Goal: Transaction & Acquisition: Subscribe to service/newsletter

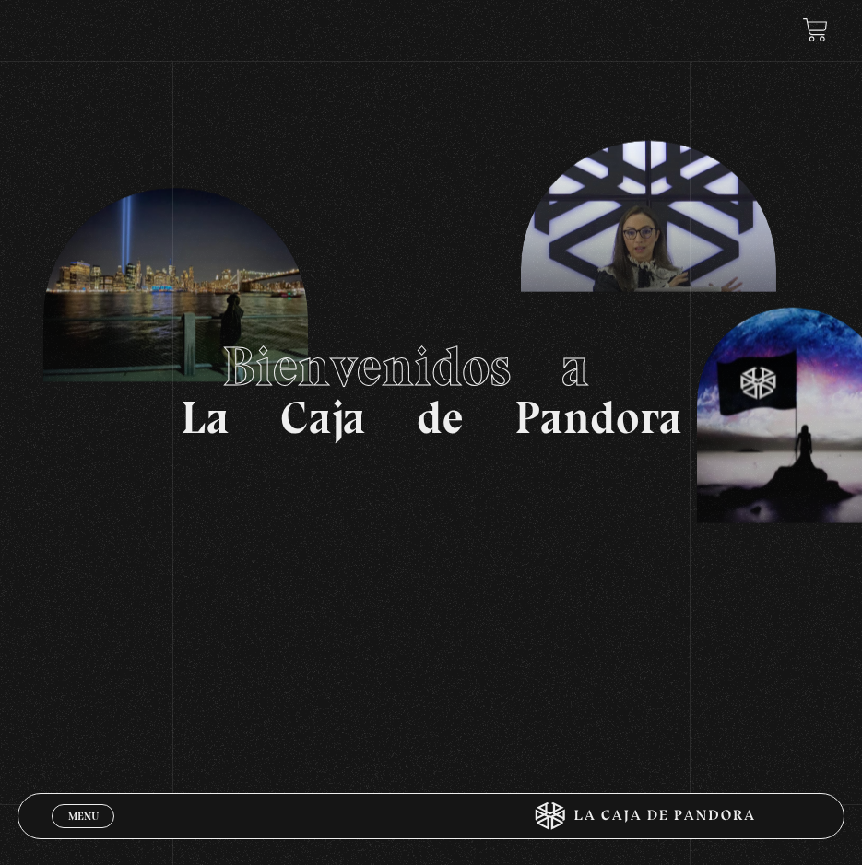
click at [816, 25] on link at bounding box center [815, 30] width 25 height 25
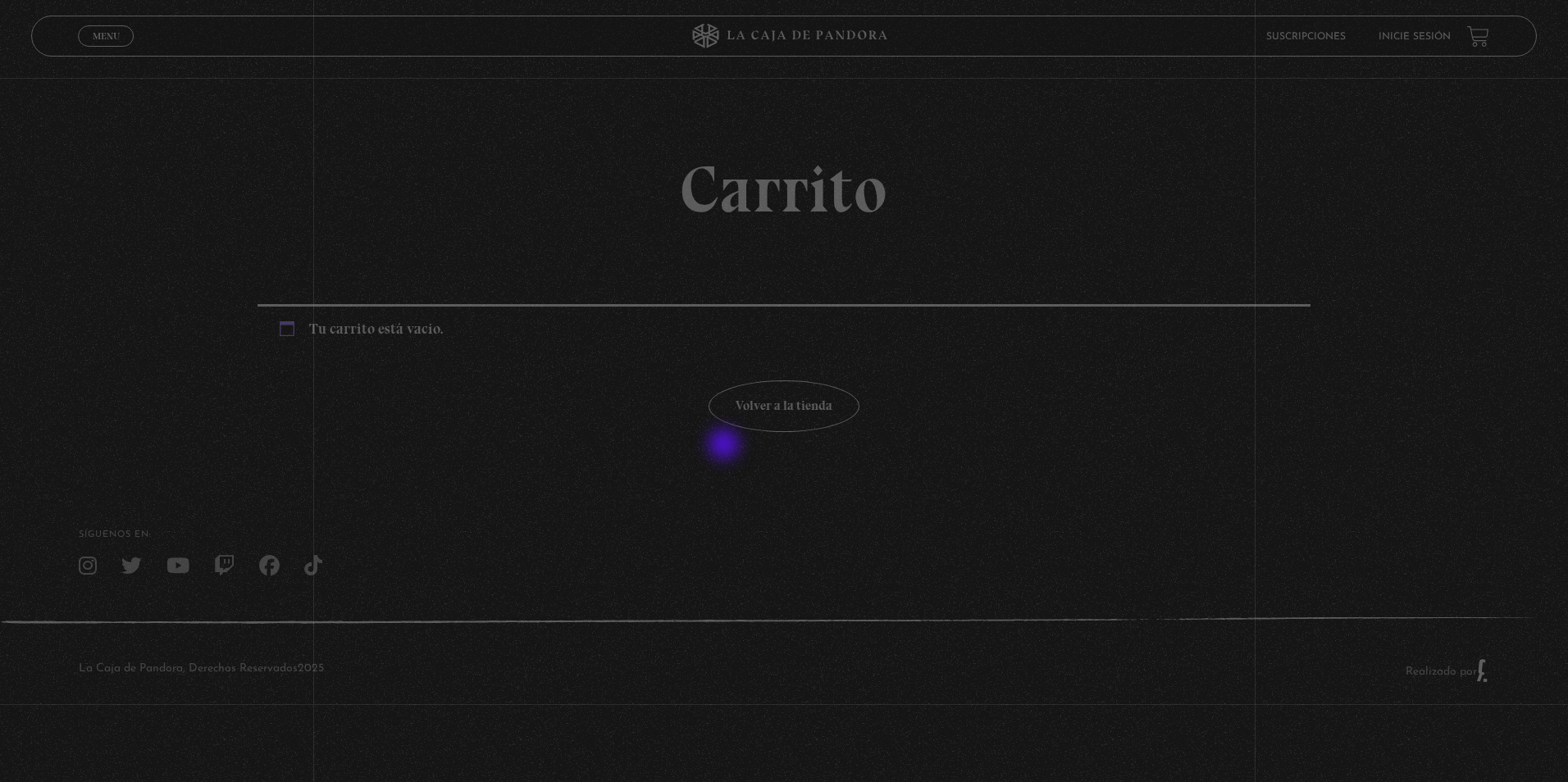
click at [726, 446] on section "Carrito Tu carrito está vacío. Volver a la tienda" at bounding box center [784, 237] width 1568 height 473
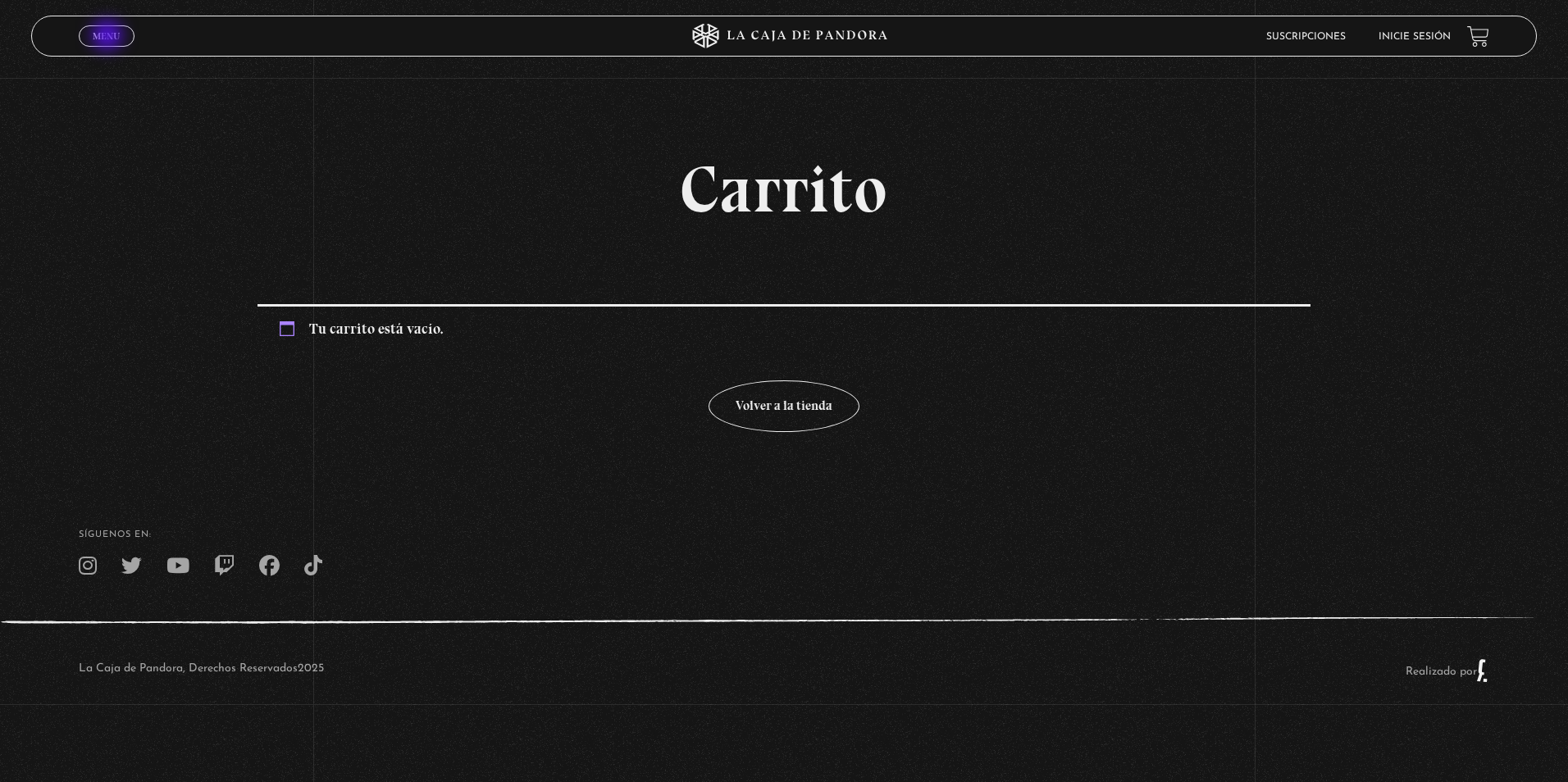
click at [109, 36] on span "Menu" at bounding box center [106, 36] width 27 height 10
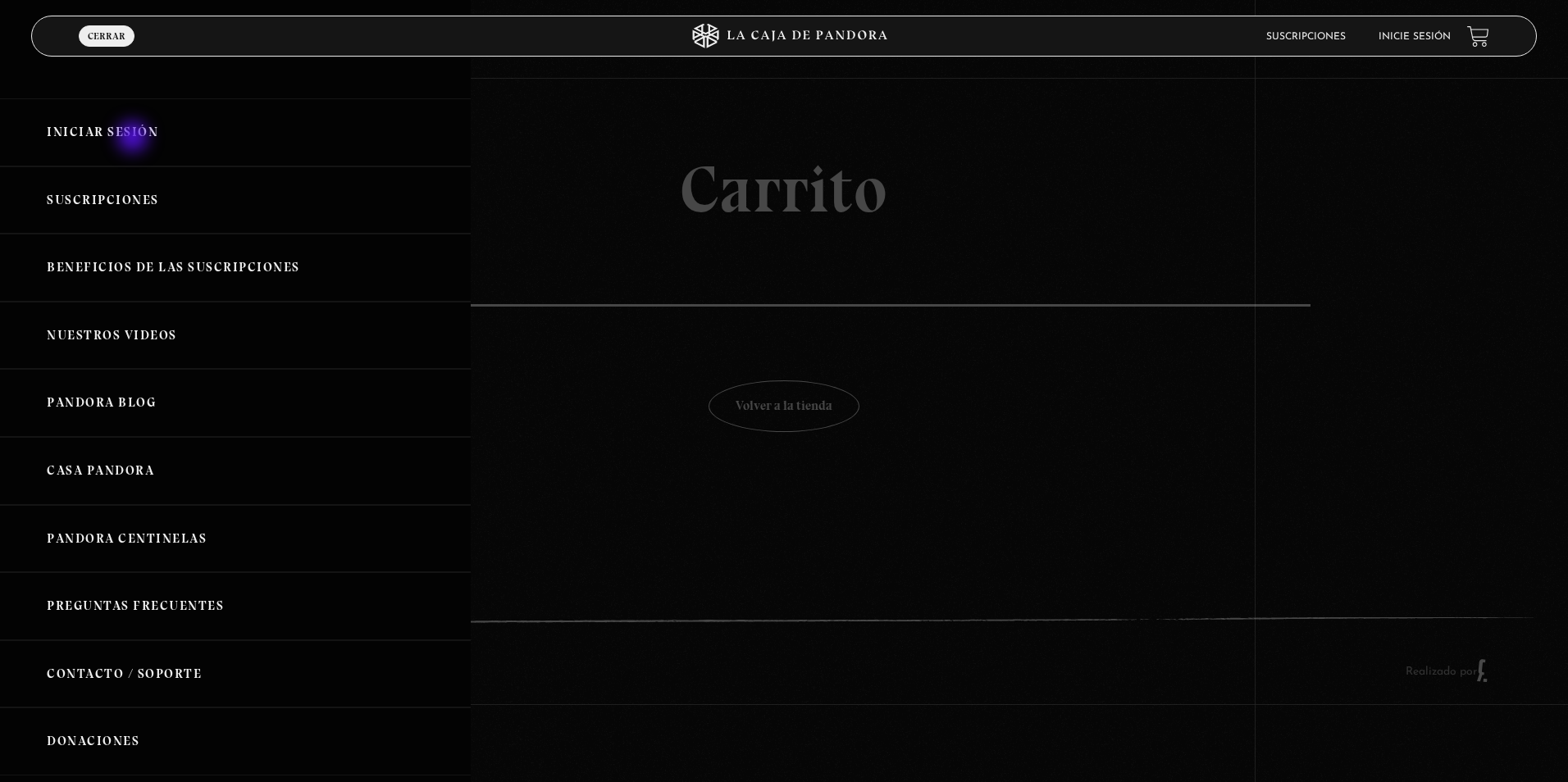
click at [134, 139] on link "Iniciar Sesión" at bounding box center [235, 133] width 471 height 68
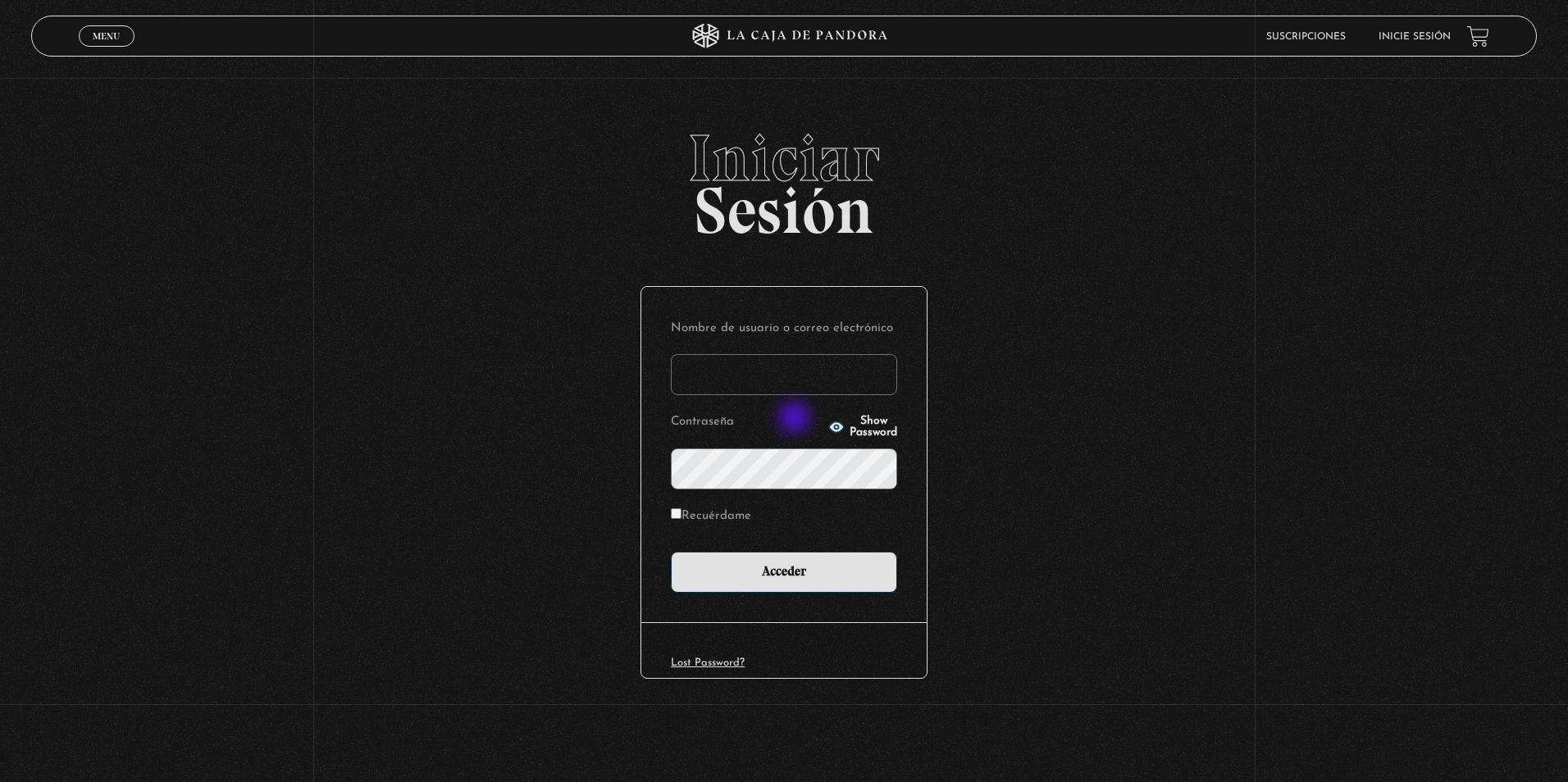
click at [791, 374] on input "Nombre de usuario o correo electrónico" at bounding box center [784, 375] width 226 height 41
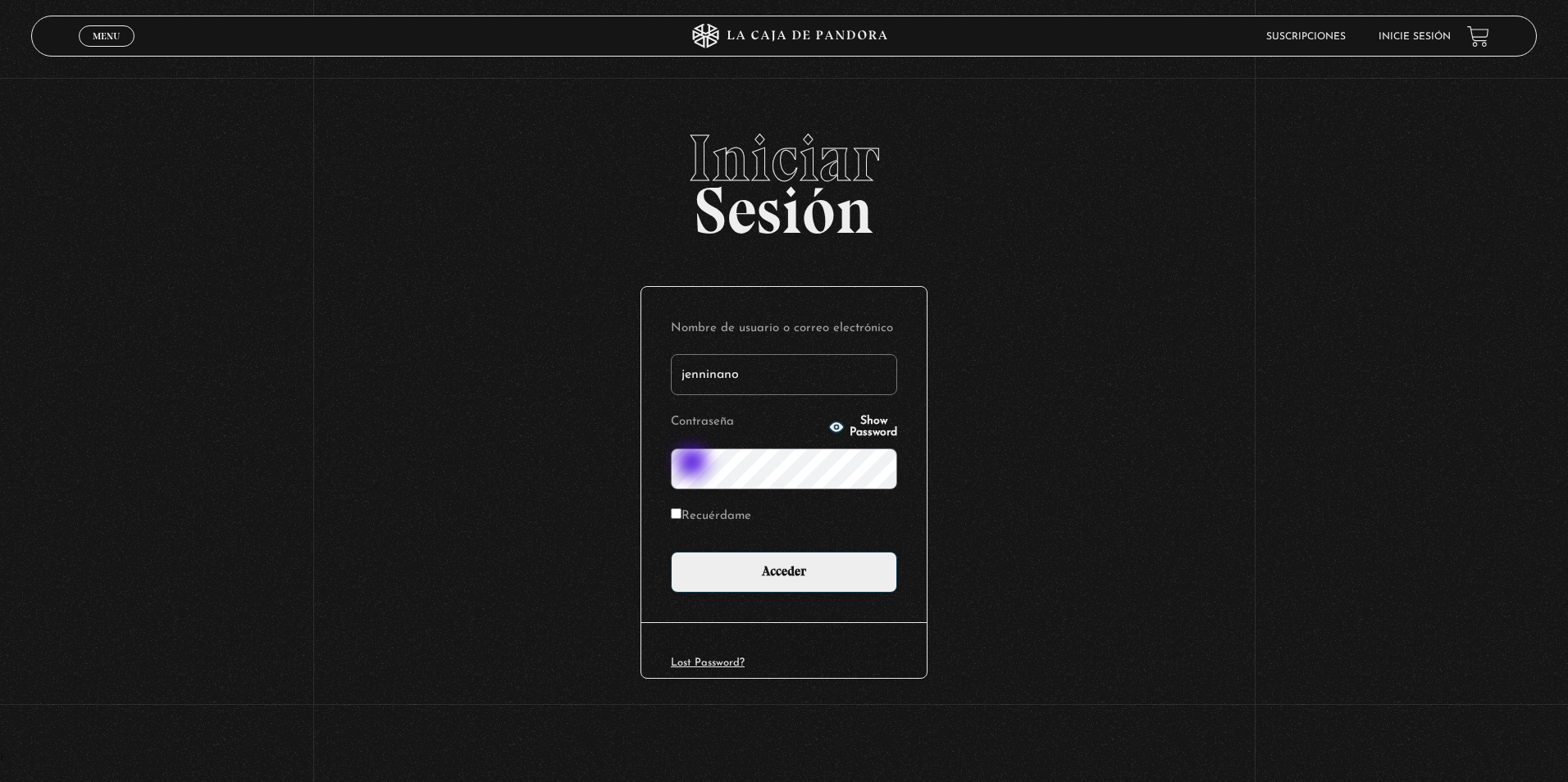
type input "jenninano"
click at [750, 569] on input "Acceder" at bounding box center [784, 572] width 226 height 41
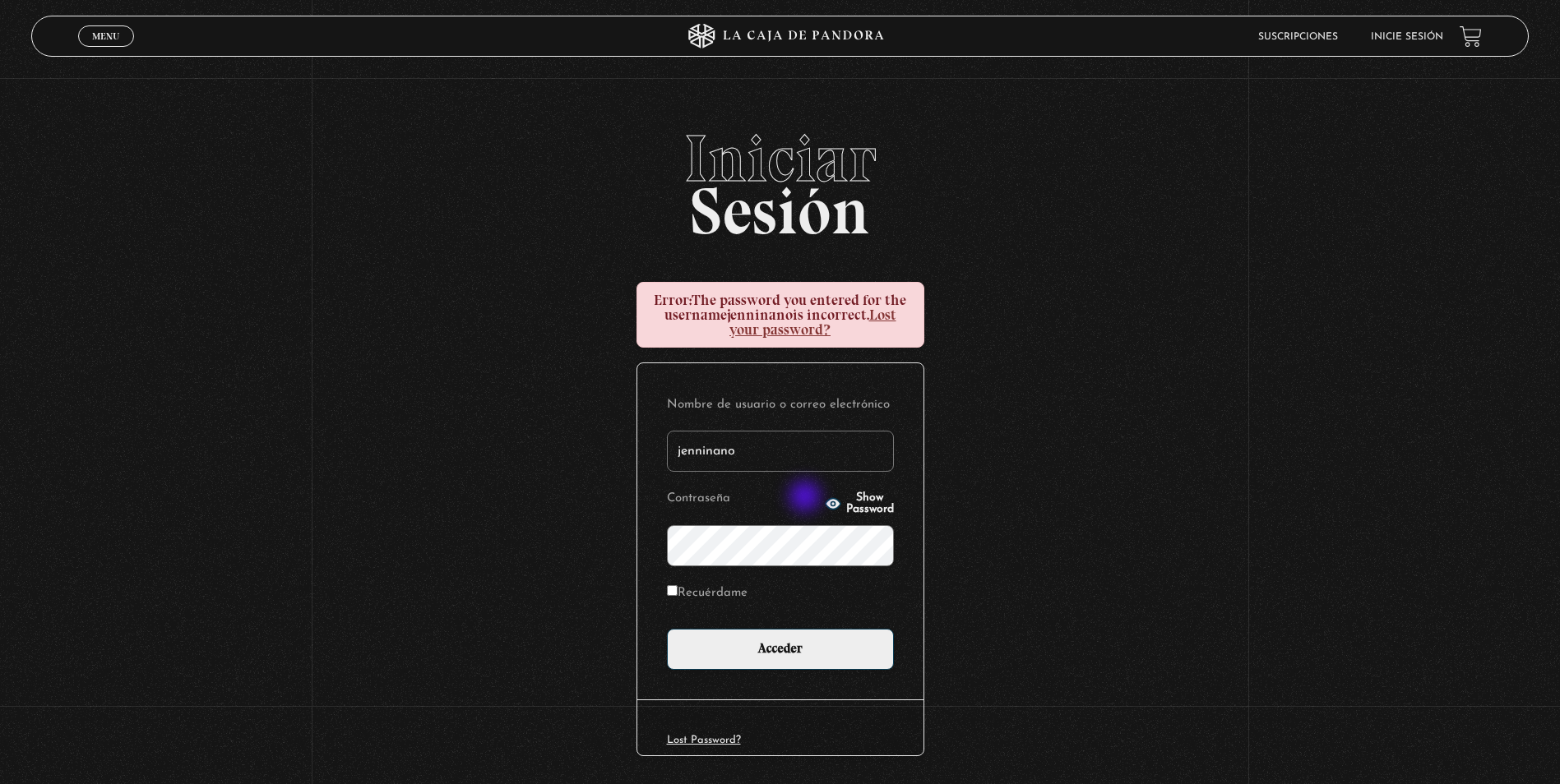
click at [825, 498] on icon "button" at bounding box center [832, 503] width 15 height 11
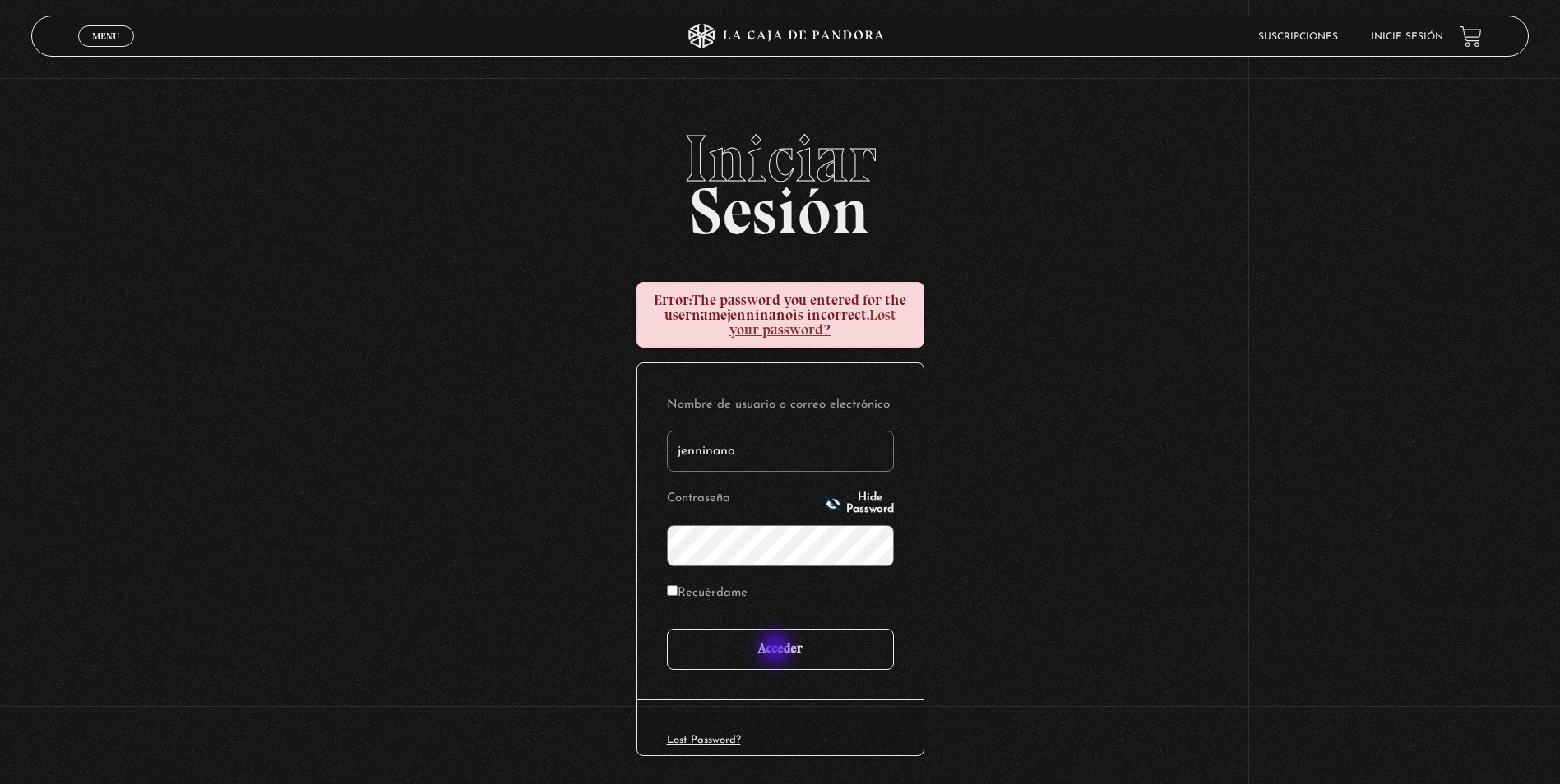
click at [788, 659] on input "Acceder" at bounding box center [780, 649] width 227 height 41
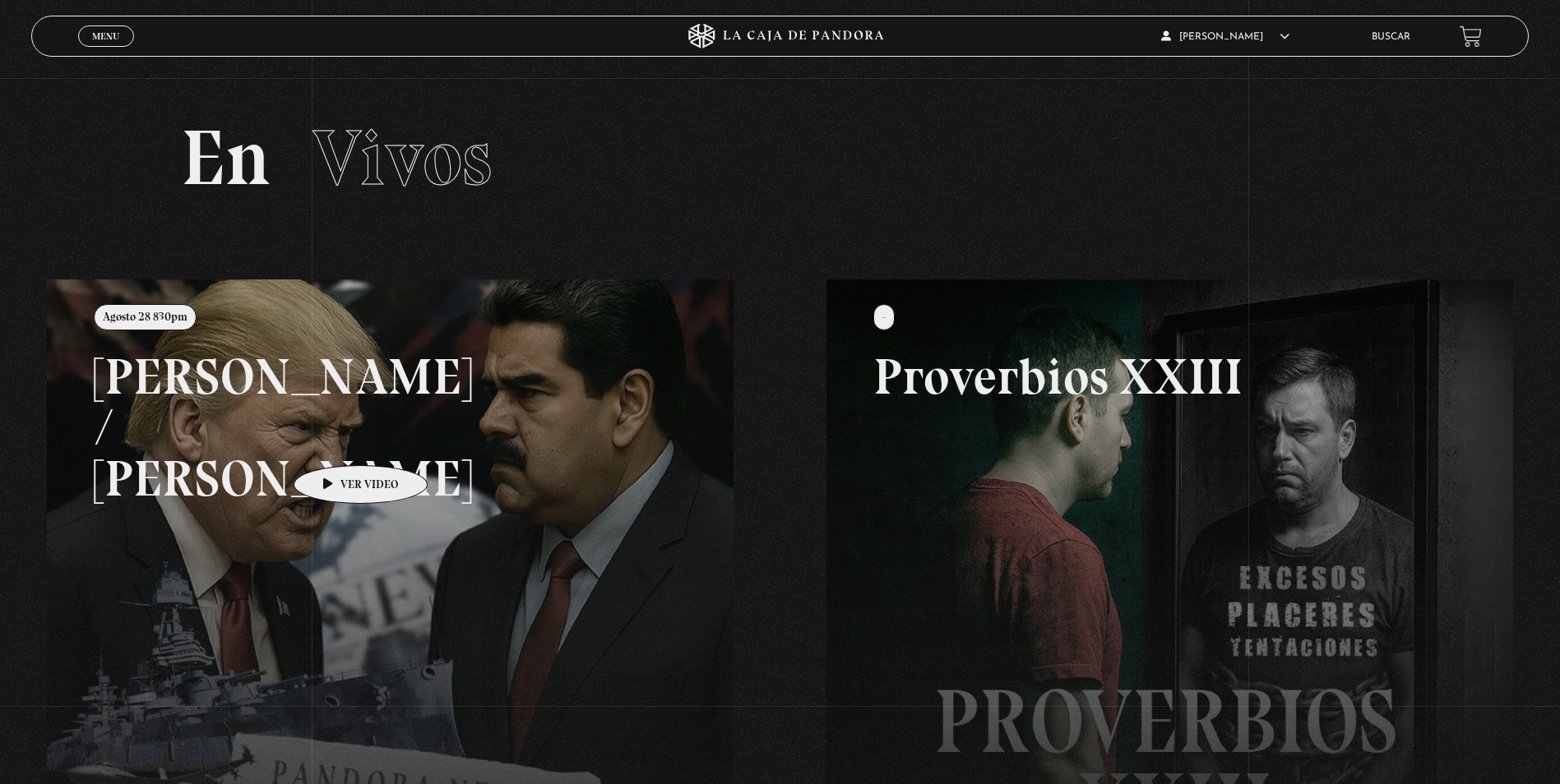
click at [481, 441] on link at bounding box center [827, 671] width 1560 height 784
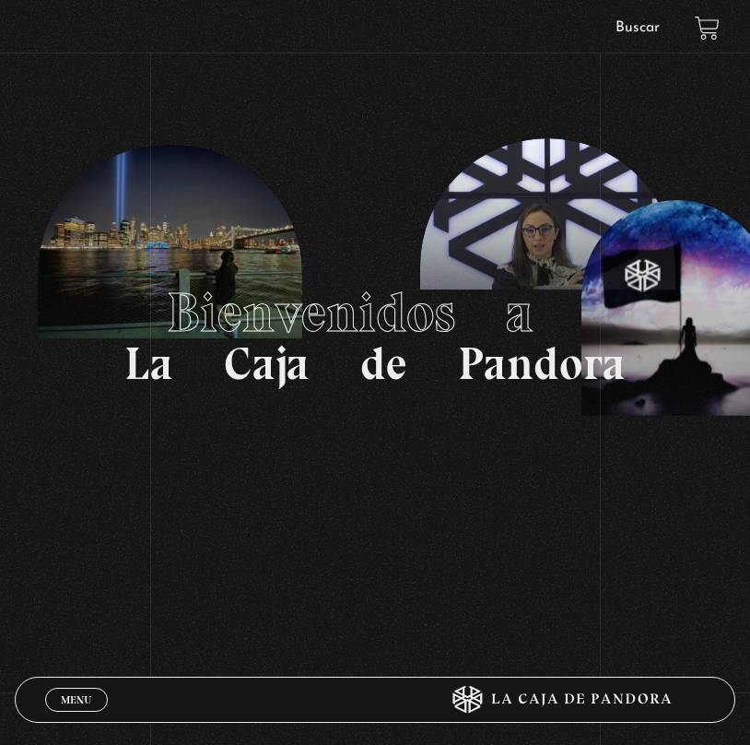
click at [636, 20] on link "Buscar" at bounding box center [638, 27] width 44 height 15
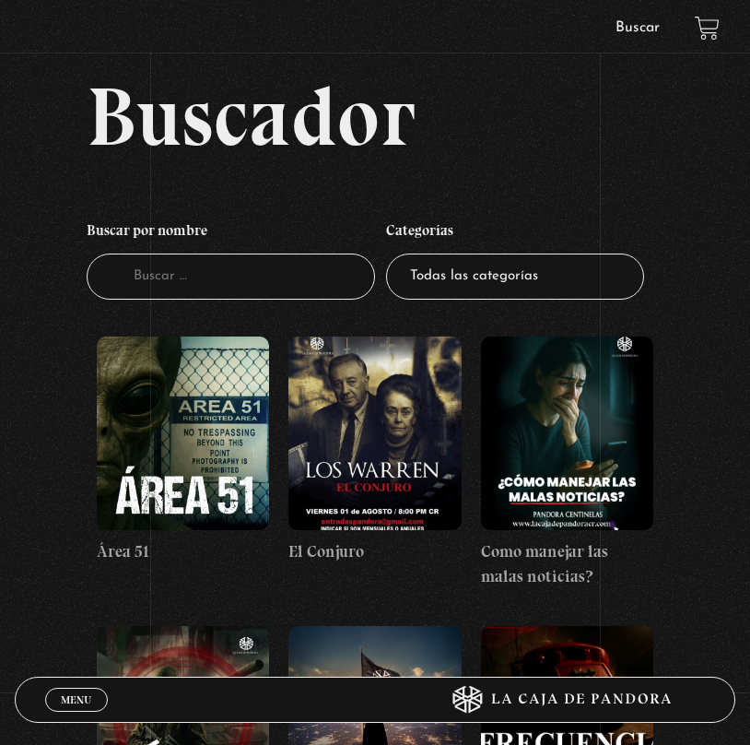
click at [532, 291] on select "Todas las categorías 11:11 Humanitario (1) Amo los Lunes (2) Análisis de series…" at bounding box center [515, 276] width 258 height 47
click at [393, 253] on select "Todas las categorías 11:11 Humanitario (1) Amo los Lunes (2) Análisis de series…" at bounding box center [515, 276] width 258 height 47
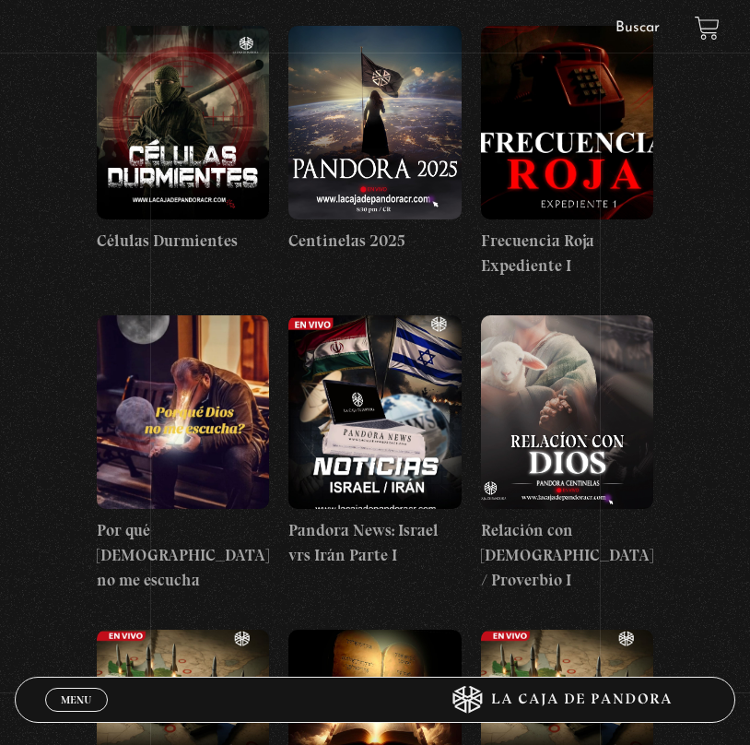
scroll to position [829, 0]
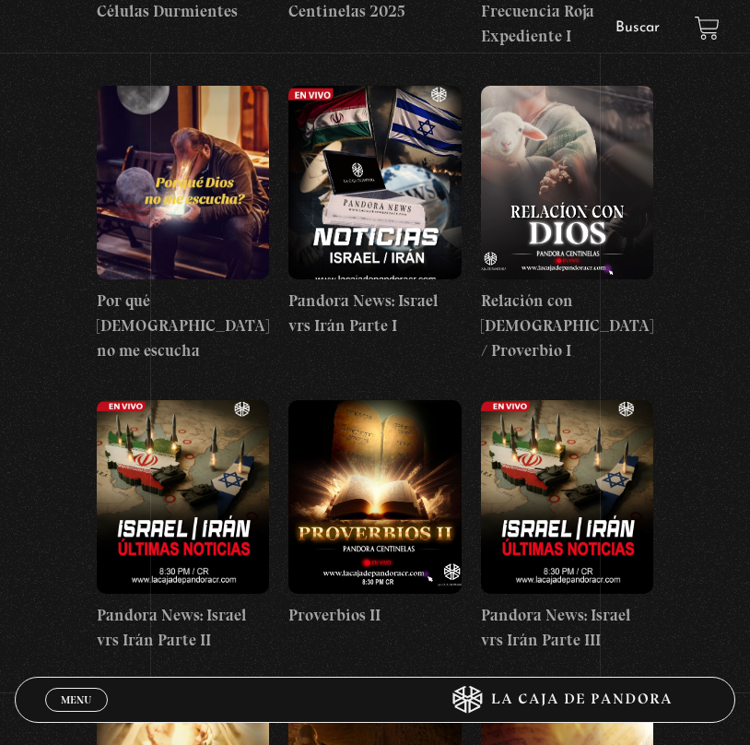
click at [84, 694] on span "Menu" at bounding box center [76, 699] width 30 height 11
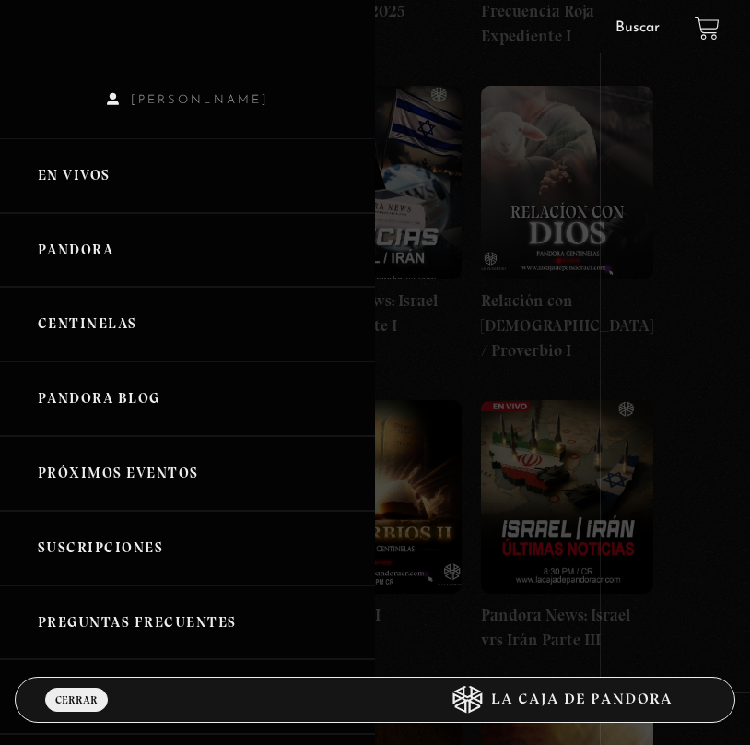
click at [162, 158] on link "En vivos" at bounding box center [187, 175] width 375 height 75
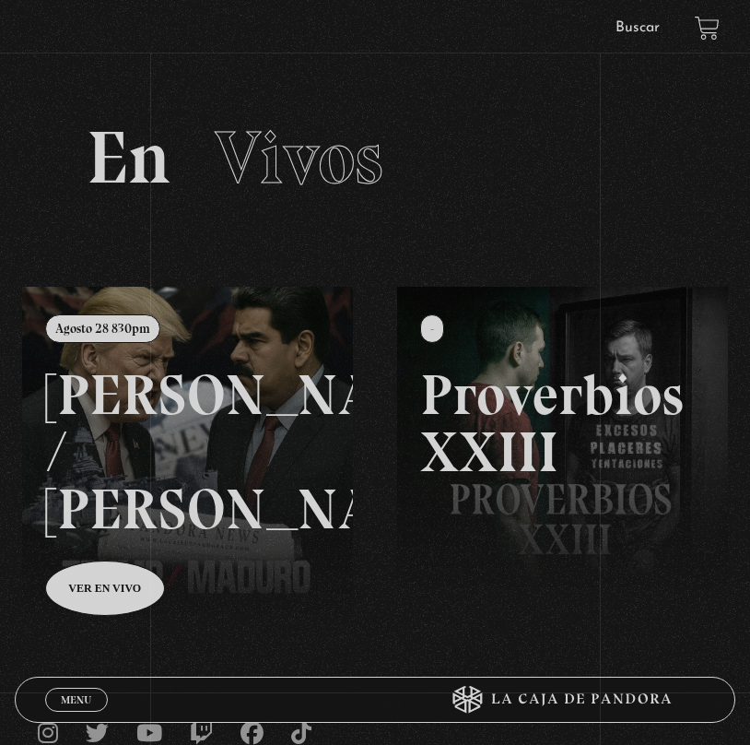
click at [192, 440] on link at bounding box center [397, 659] width 750 height 745
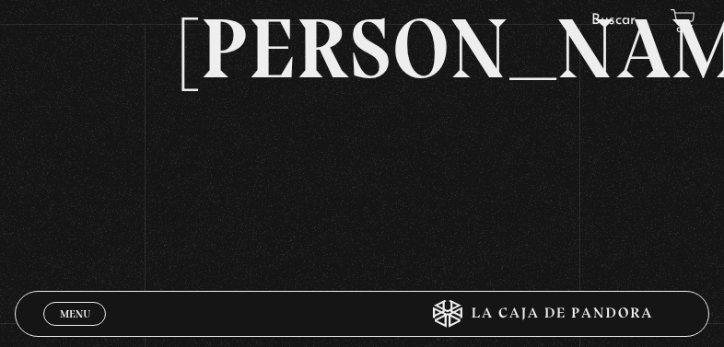
scroll to position [276, 0]
